Goal: Communication & Community: Answer question/provide support

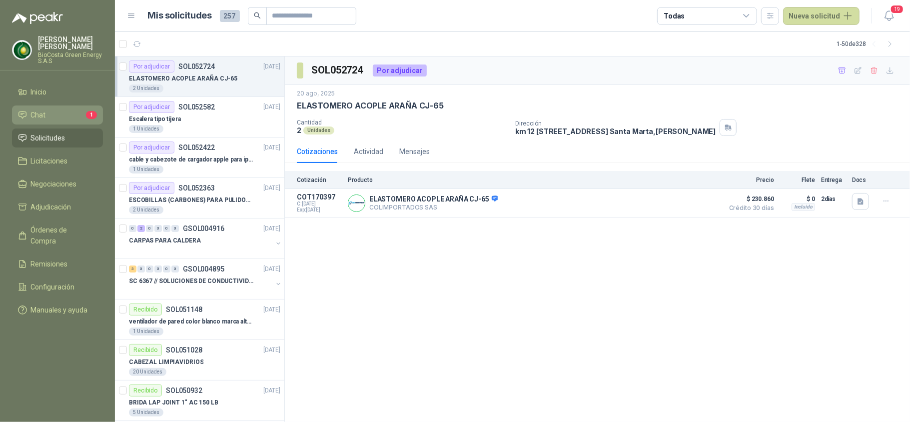
click at [66, 115] on li "Chat 1" at bounding box center [57, 114] width 79 height 11
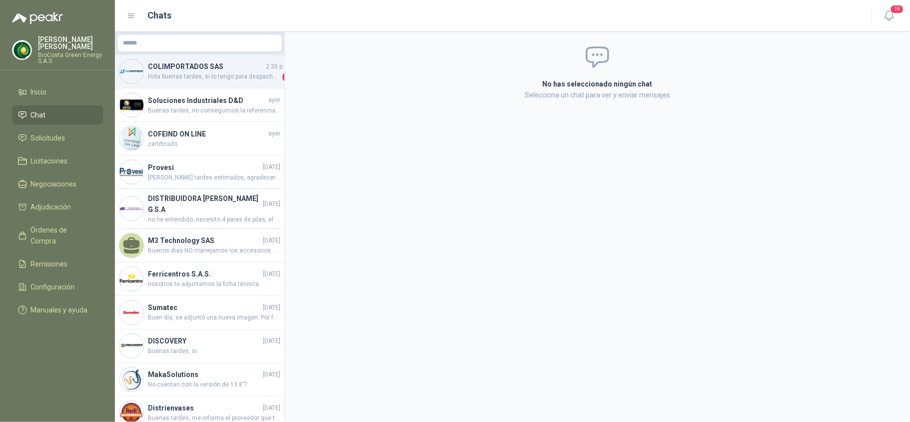
click at [214, 76] on span "Hola buenas tardes, si lo tengo para despachar por transportadora el día [PERSO…" at bounding box center [214, 77] width 132 height 10
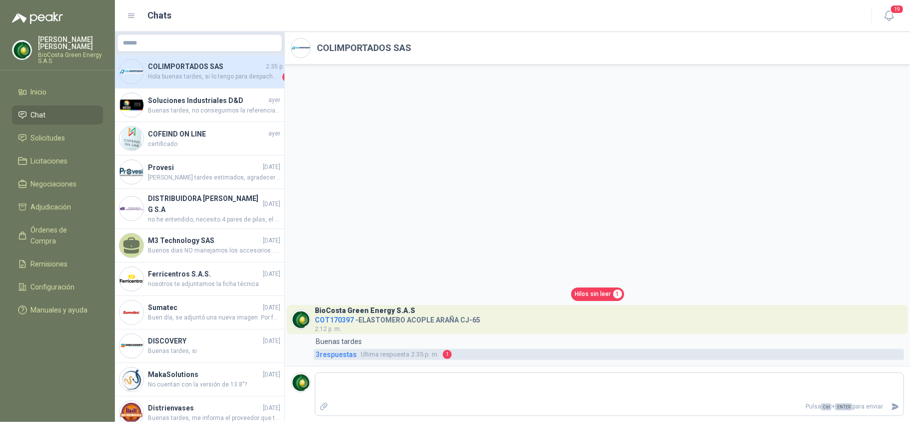
click at [342, 354] on span "3 respuesta s" at bounding box center [336, 354] width 41 height 11
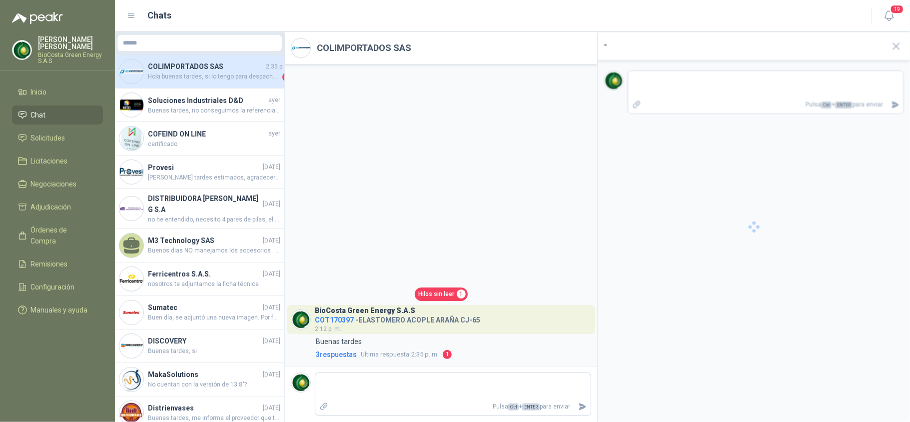
click at [454, 294] on link "Hilos sin leer 1" at bounding box center [441, 293] width 53 height 13
